Goal: Task Accomplishment & Management: Use online tool/utility

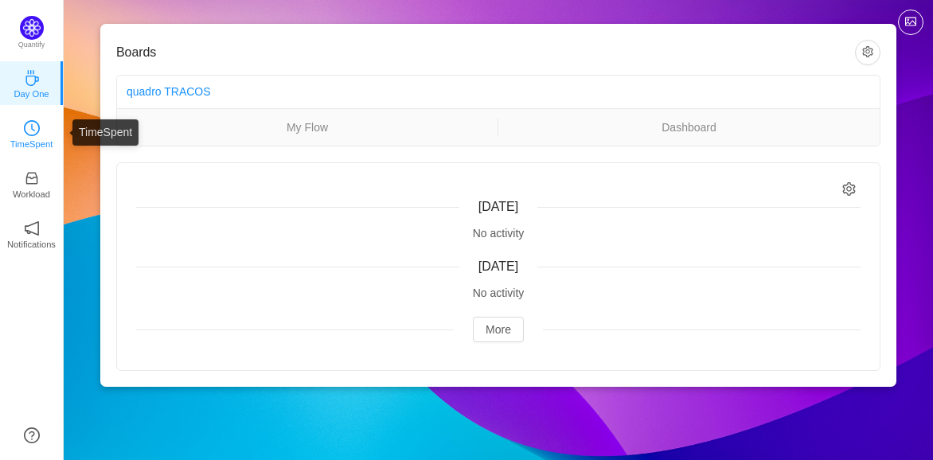
click at [33, 132] on icon "icon: clock-circle" at bounding box center [32, 128] width 16 height 16
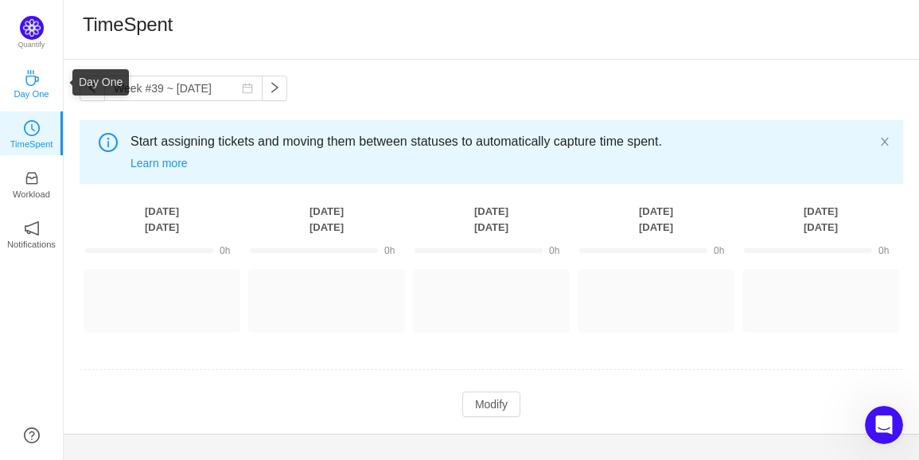
click at [33, 78] on icon "icon: coffee" at bounding box center [32, 78] width 16 height 16
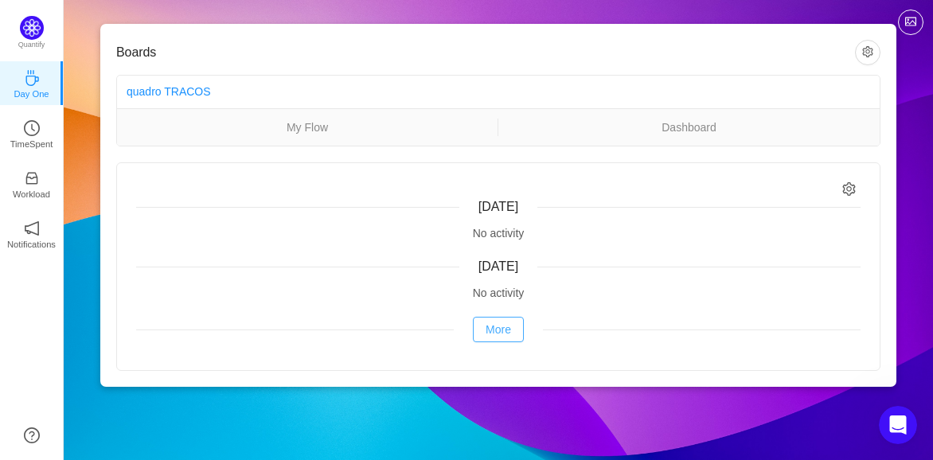
click at [497, 330] on button "More" at bounding box center [498, 329] width 51 height 25
click at [851, 186] on icon "icon: setting" at bounding box center [849, 189] width 13 height 14
click at [875, 51] on button "button" at bounding box center [867, 52] width 25 height 25
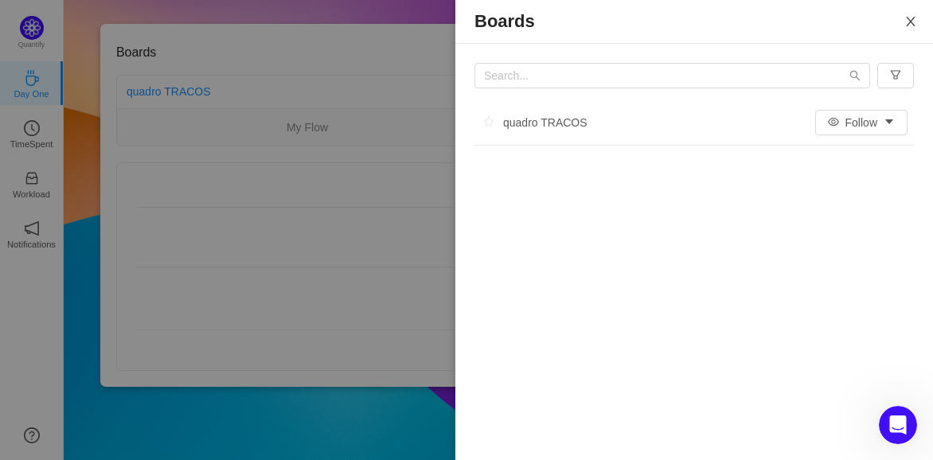
click at [909, 18] on icon "icon: close" at bounding box center [910, 21] width 13 height 13
